Goal: Find specific page/section: Find specific page/section

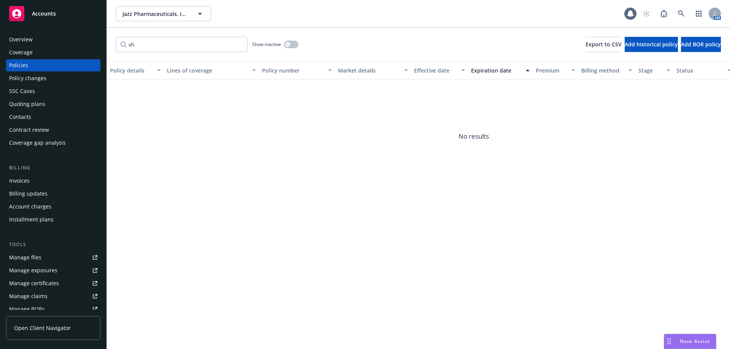
type input "v"
drag, startPoint x: 0, startPoint y: 0, endPoint x: 119, endPoint y: 49, distance: 128.3
click at [119, 49] on input "chimerix" at bounding box center [181, 44] width 131 height 15
click at [152, 44] on input "chimerix" at bounding box center [181, 44] width 131 height 15
drag, startPoint x: 158, startPoint y: 45, endPoint x: 105, endPoint y: 46, distance: 52.5
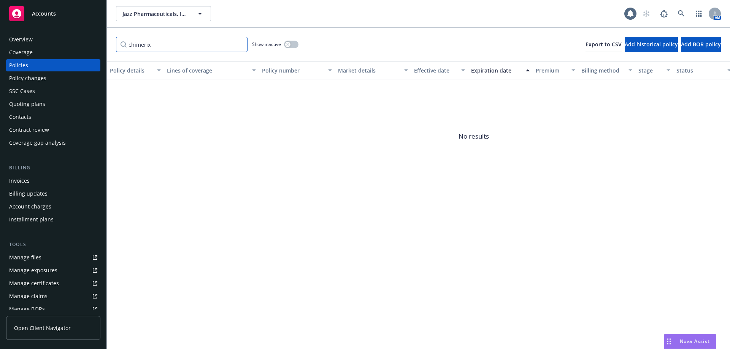
click at [105, 46] on div "Accounts Overview Coverage Policies Policy changes SSC Cases Quoting plans Cont…" at bounding box center [365, 174] width 730 height 349
type input "chimerix"
